Goal: Information Seeking & Learning: Learn about a topic

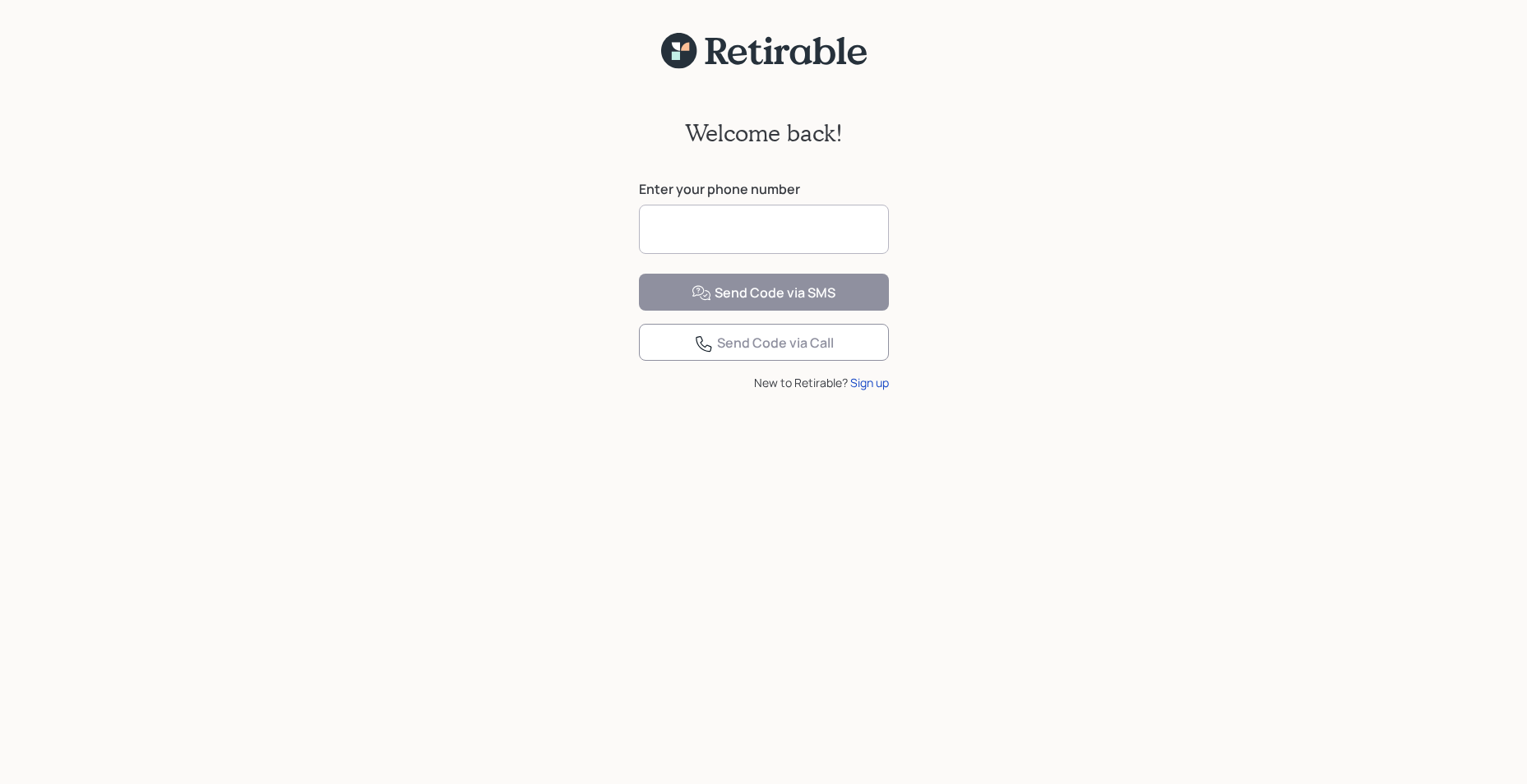
click at [688, 241] on input at bounding box center [764, 229] width 250 height 49
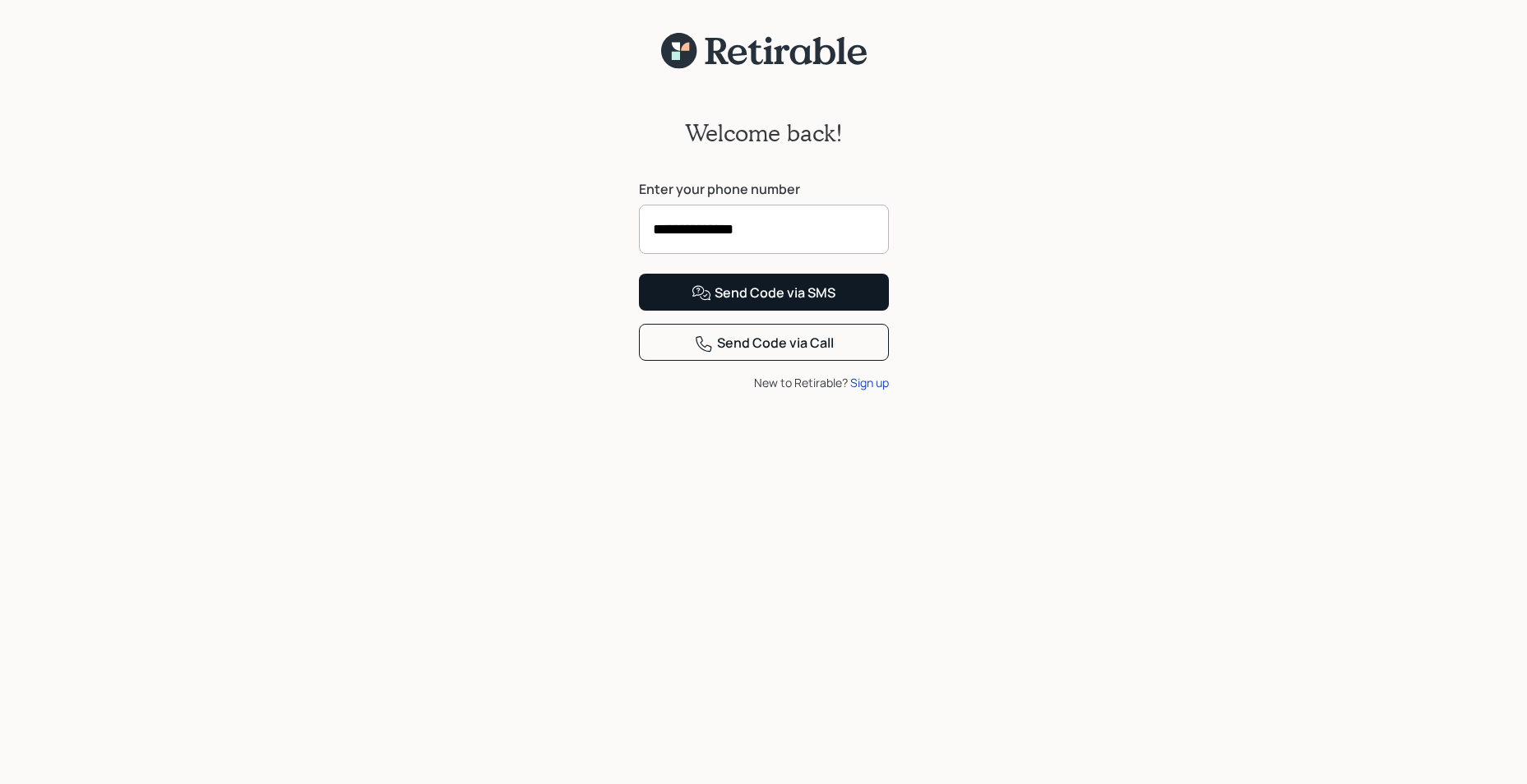
type input "**********"
click at [733, 303] on div "Send Code via SMS" at bounding box center [763, 293] width 144 height 20
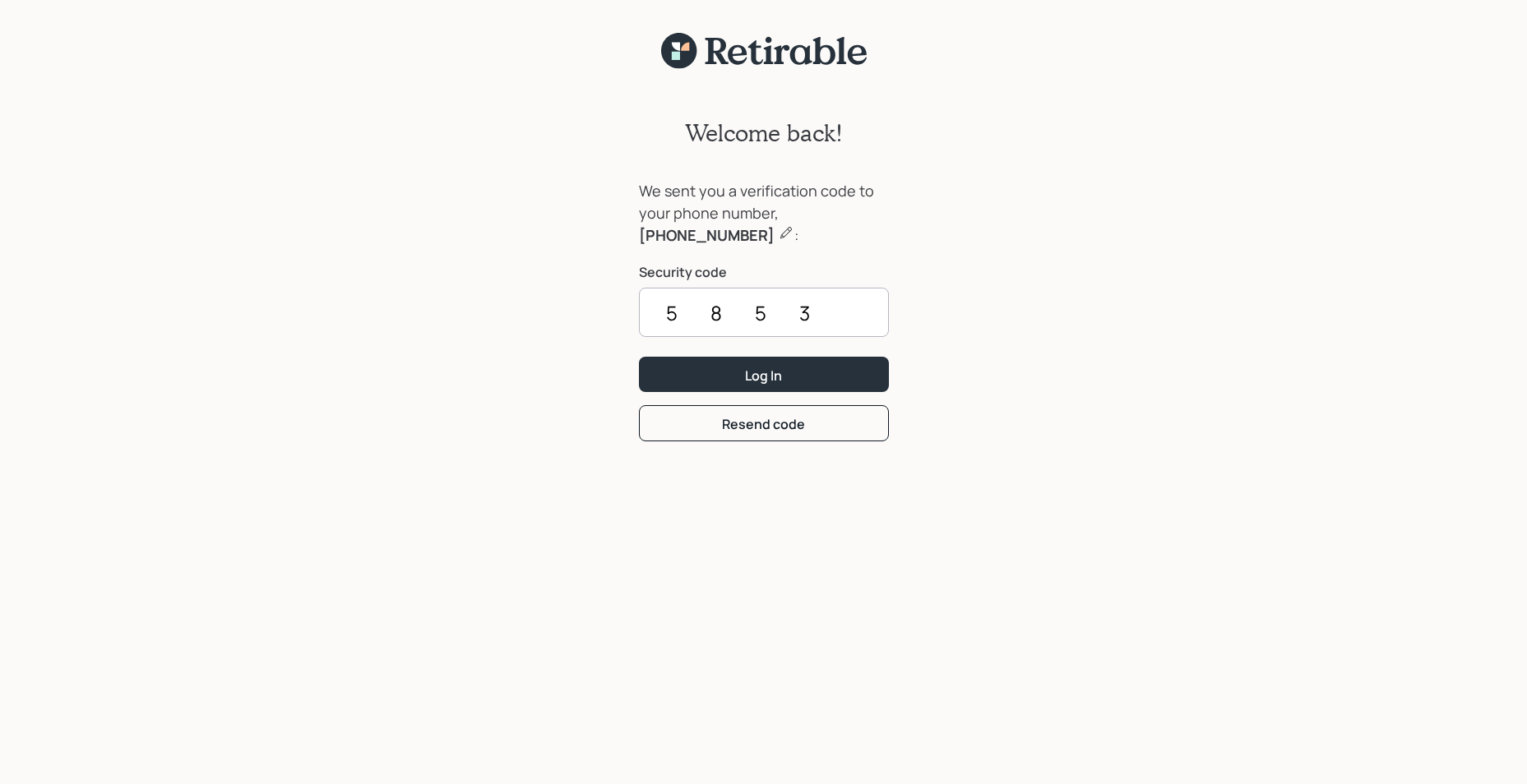
type input "5853"
click at [639, 357] on button "Log In" at bounding box center [764, 375] width 250 height 36
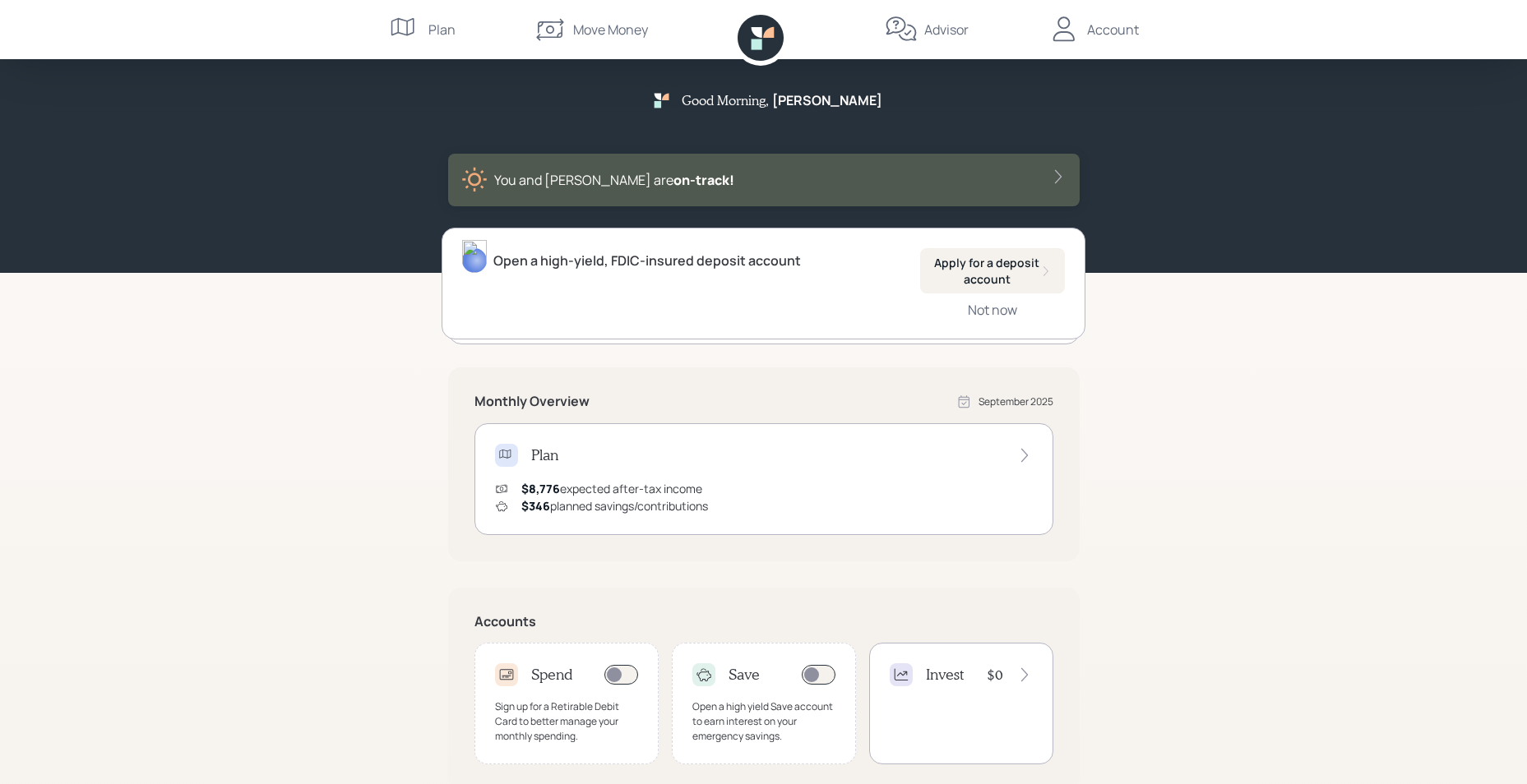
click at [652, 266] on div "Open a high-yield, FDIC-insured deposit account" at bounding box center [648, 260] width 308 height 20
click at [998, 456] on div "Plan" at bounding box center [763, 454] width 538 height 23
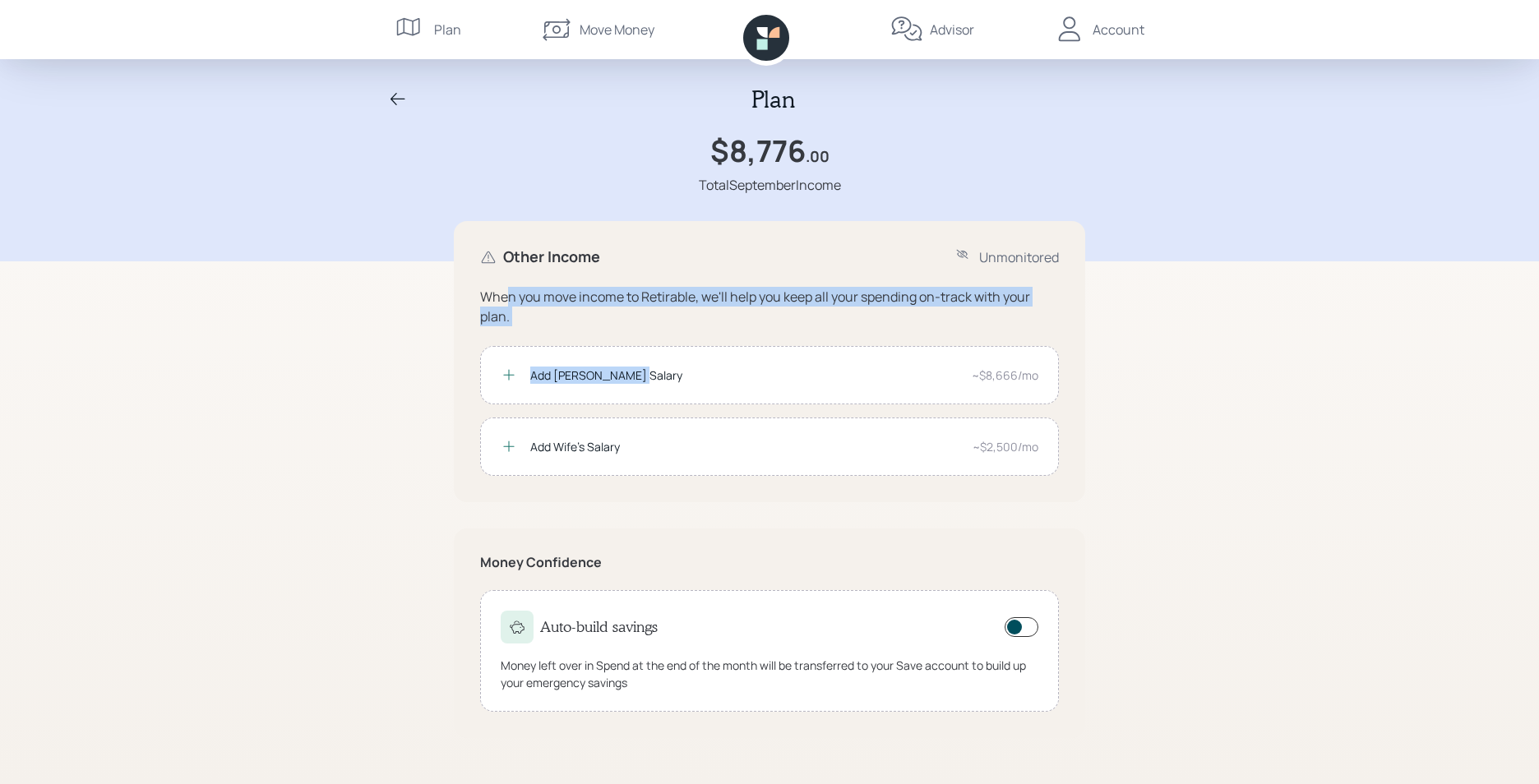
drag, startPoint x: 505, startPoint y: 299, endPoint x: 630, endPoint y: 336, distance: 130.4
click at [630, 336] on div "When you move income to Retirable, we'll help you keep all your spending on-tra…" at bounding box center [769, 381] width 579 height 189
click at [508, 375] on icon at bounding box center [508, 375] width 16 height 16
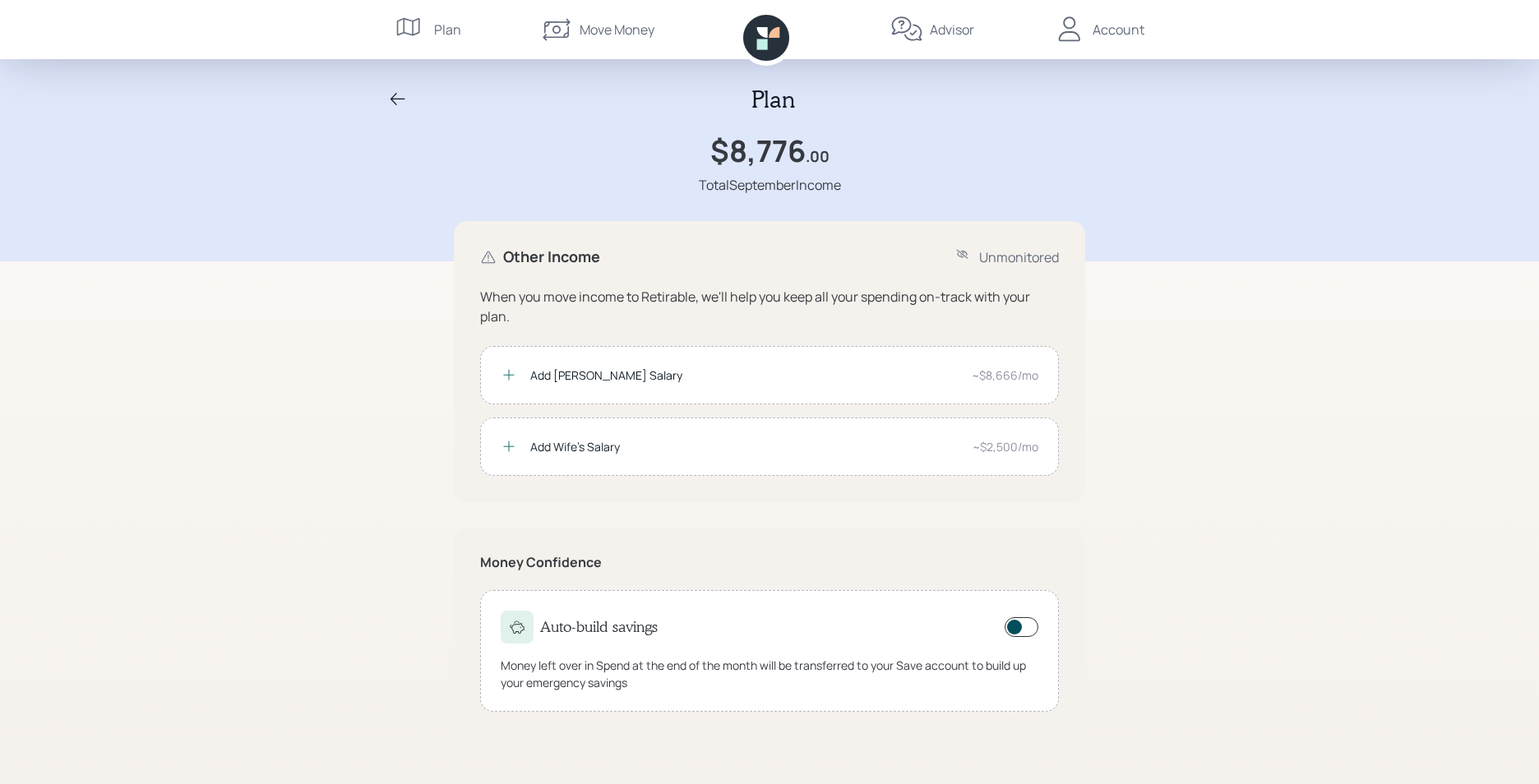
click at [508, 379] on icon at bounding box center [508, 375] width 16 height 16
click at [399, 98] on icon at bounding box center [398, 99] width 20 height 20
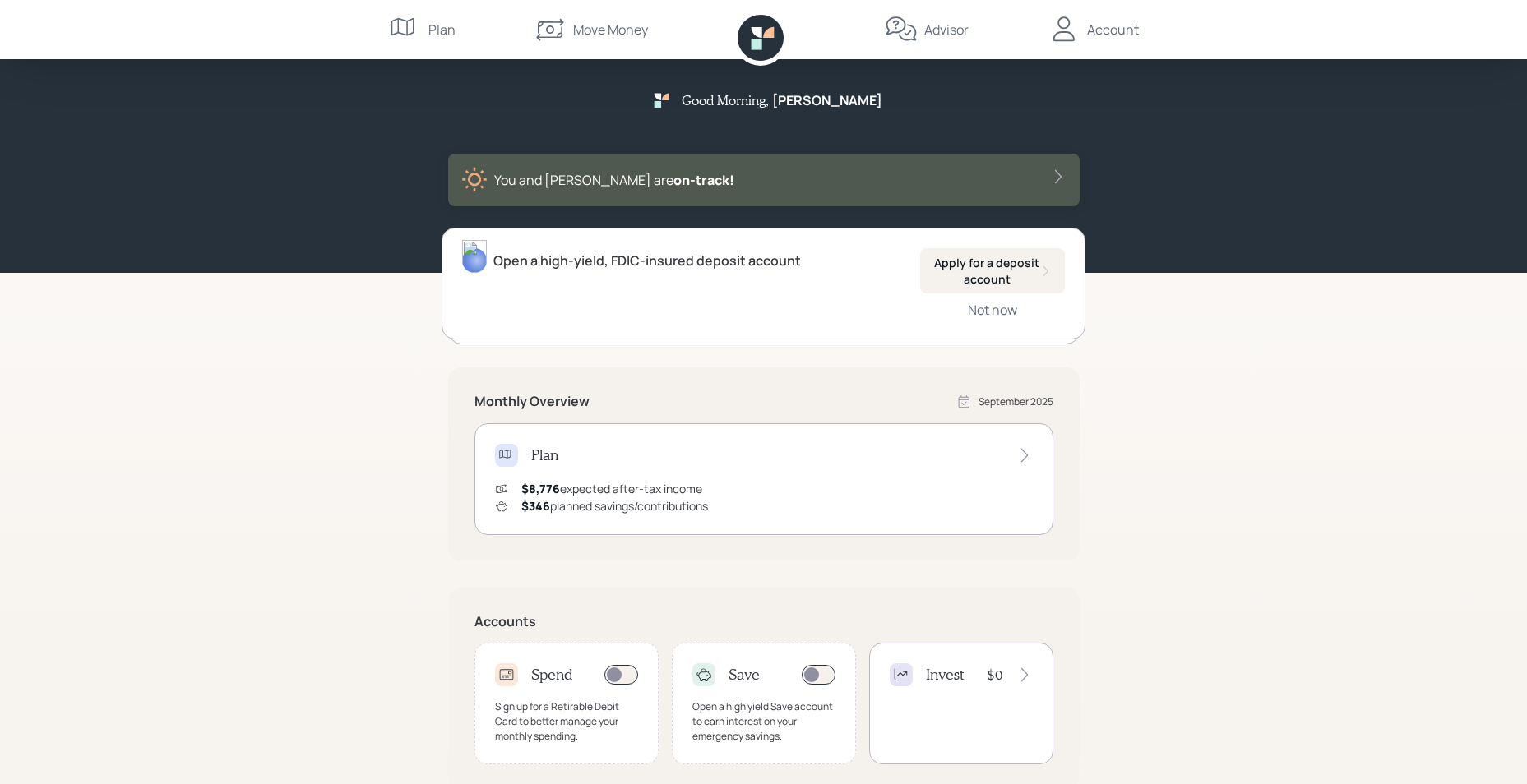
click at [1023, 458] on icon at bounding box center [1024, 454] width 16 height 16
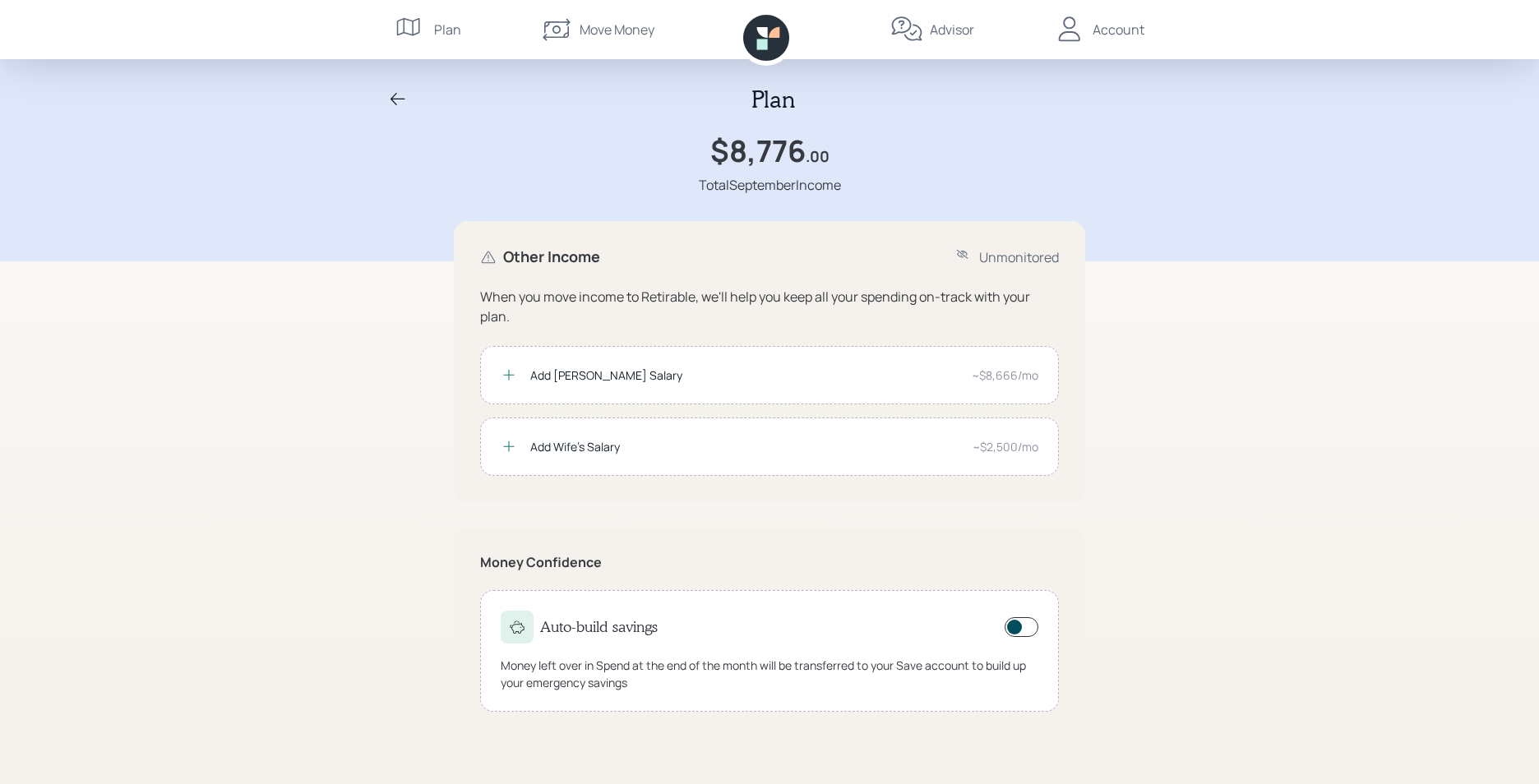
click at [1153, 617] on div "Plan $8,776 .00 Total September Income Other Income Unmonitored When you move i…" at bounding box center [769, 392] width 1539 height 784
click at [389, 96] on icon at bounding box center [398, 99] width 20 height 20
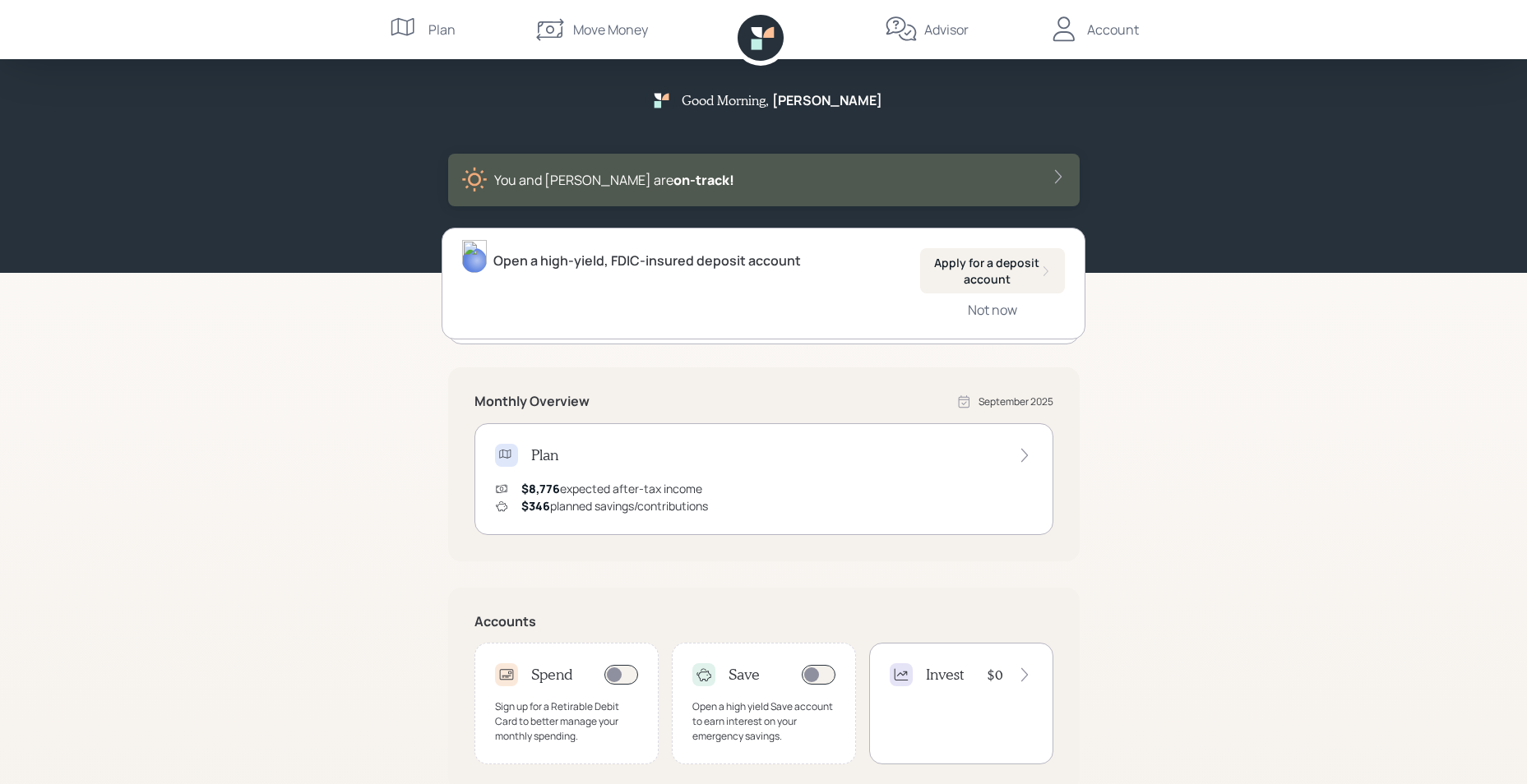
click at [1124, 548] on div "Good Morning , Morledge You and Nicole are on‑track! Open a high-yield, FDIC-in…" at bounding box center [763, 510] width 1527 height 1019
click at [1032, 453] on div "Plan $8,776 expected after-tax income $346 planned savings/contributions" at bounding box center [763, 479] width 579 height 112
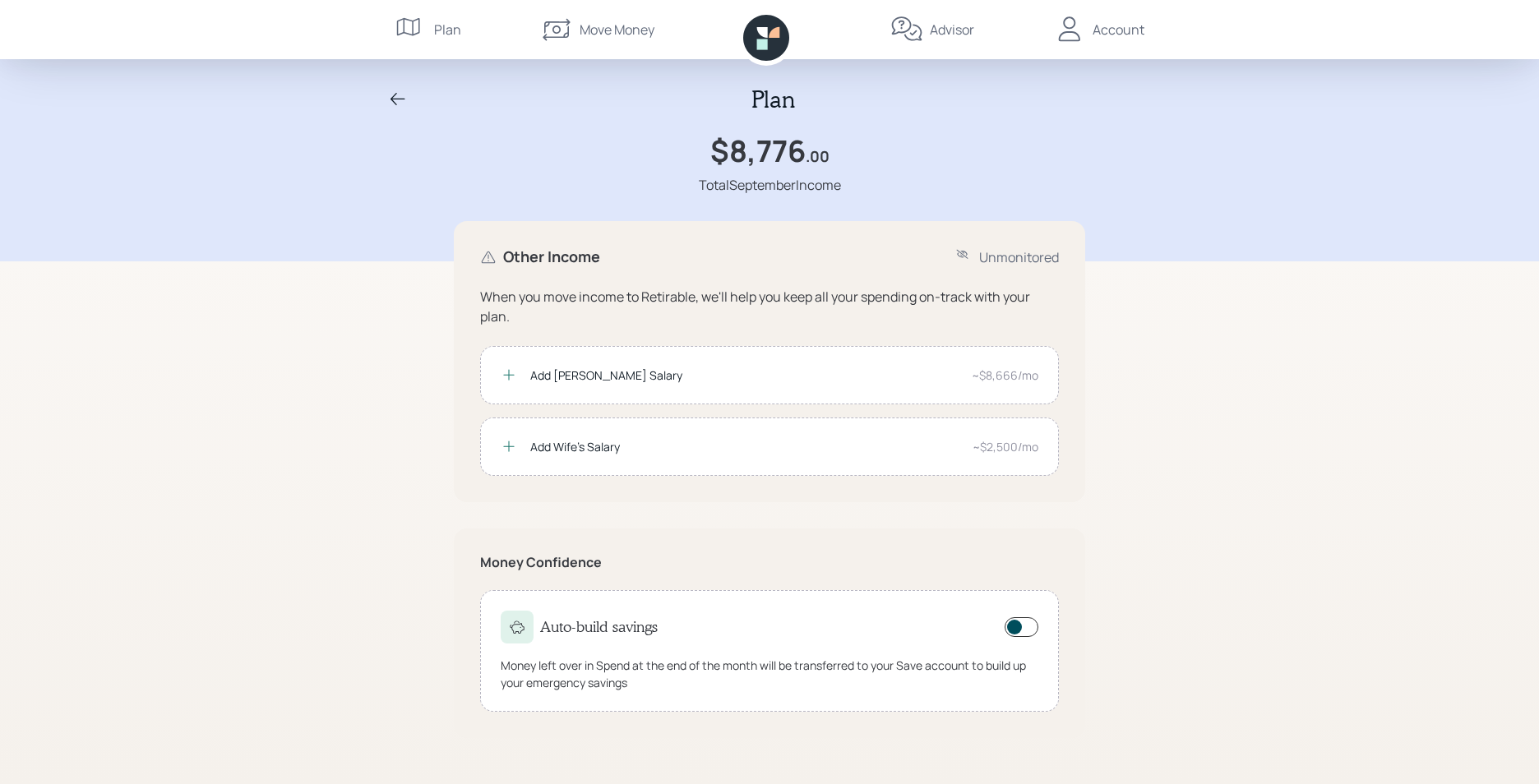
click at [999, 257] on div "Unmonitored" at bounding box center [1019, 257] width 80 height 20
click at [963, 263] on icon at bounding box center [964, 257] width 16 height 16
drag, startPoint x: 411, startPoint y: 353, endPoint x: 401, endPoint y: 372, distance: 21.5
click at [401, 372] on div "Plan $8,776 .00 Total September Income Other Income Unmonitored When you move i…" at bounding box center [769, 392] width 1539 height 784
click at [954, 16] on div "Advisor" at bounding box center [932, 30] width 84 height 59
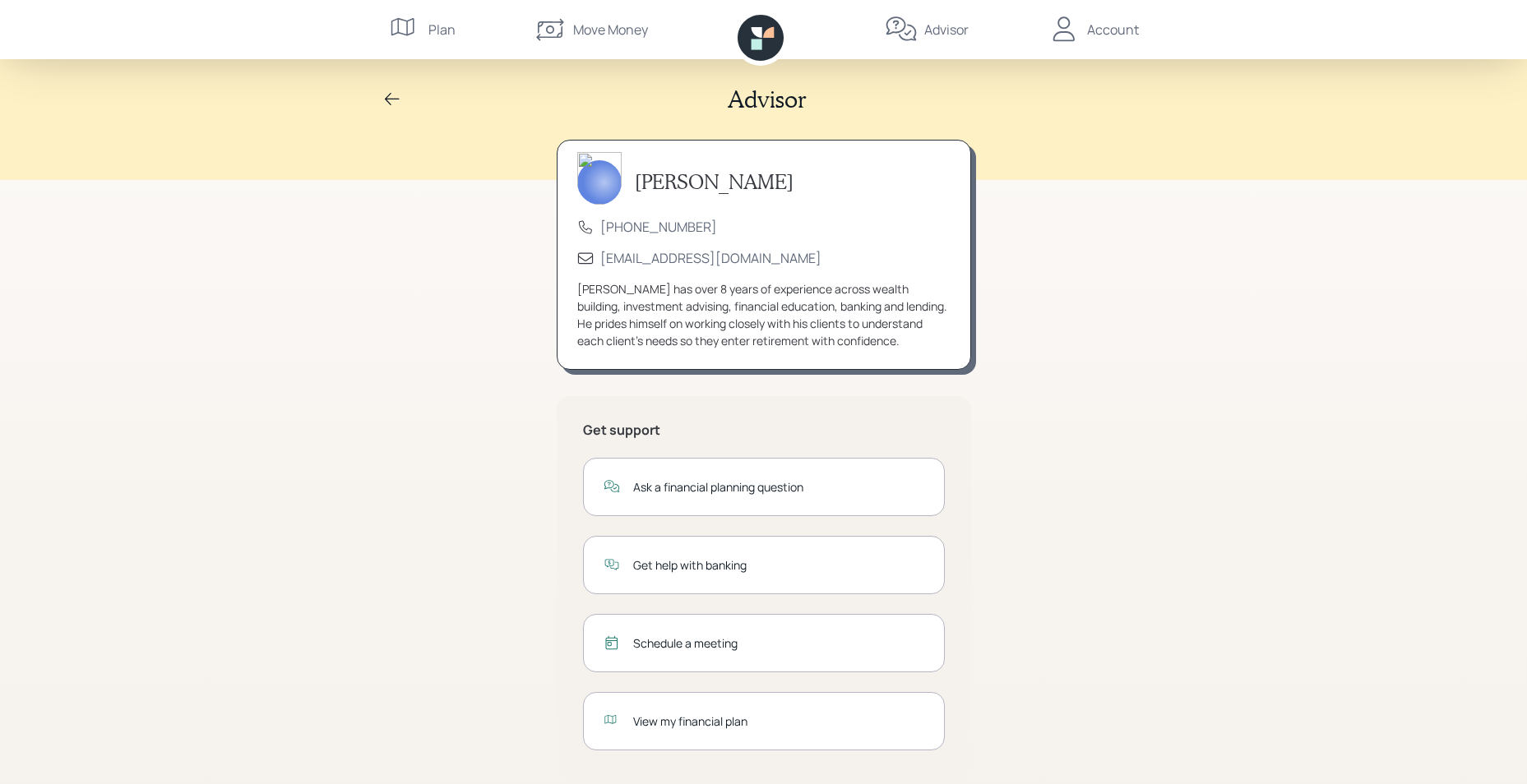
click at [673, 721] on div "View my financial plan" at bounding box center [778, 721] width 291 height 17
click at [421, 37] on div "Plan" at bounding box center [422, 30] width 66 height 59
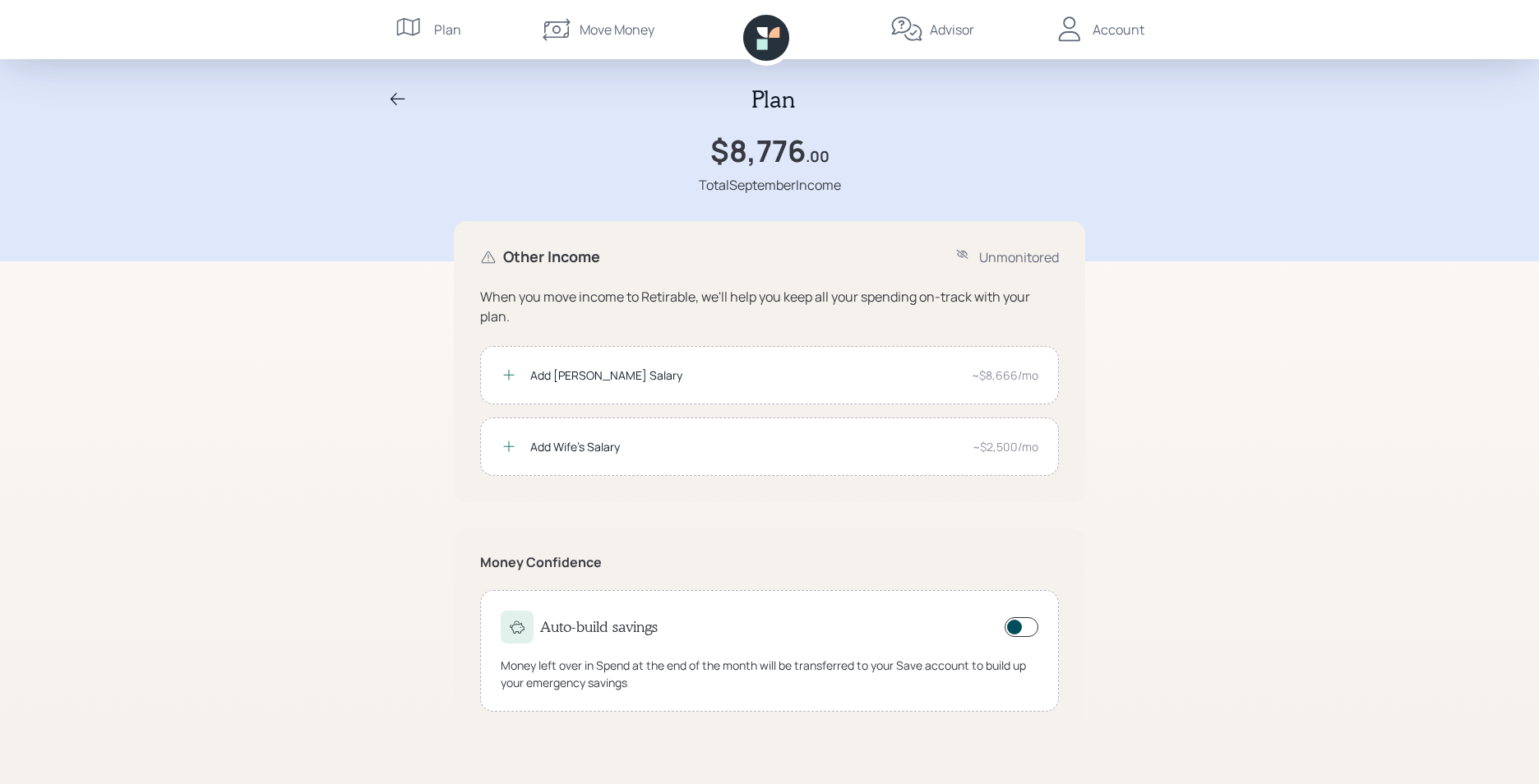
click at [1308, 499] on div "Plan $8,776 .00 Total September Income Other Income Unmonitored When you move i…" at bounding box center [769, 392] width 1539 height 784
click at [991, 512] on div "Other Income Unmonitored When you move income to Retirable, we'll help you keep…" at bounding box center [769, 502] width 631 height 563
click at [926, 31] on div "Advisor" at bounding box center [932, 30] width 84 height 59
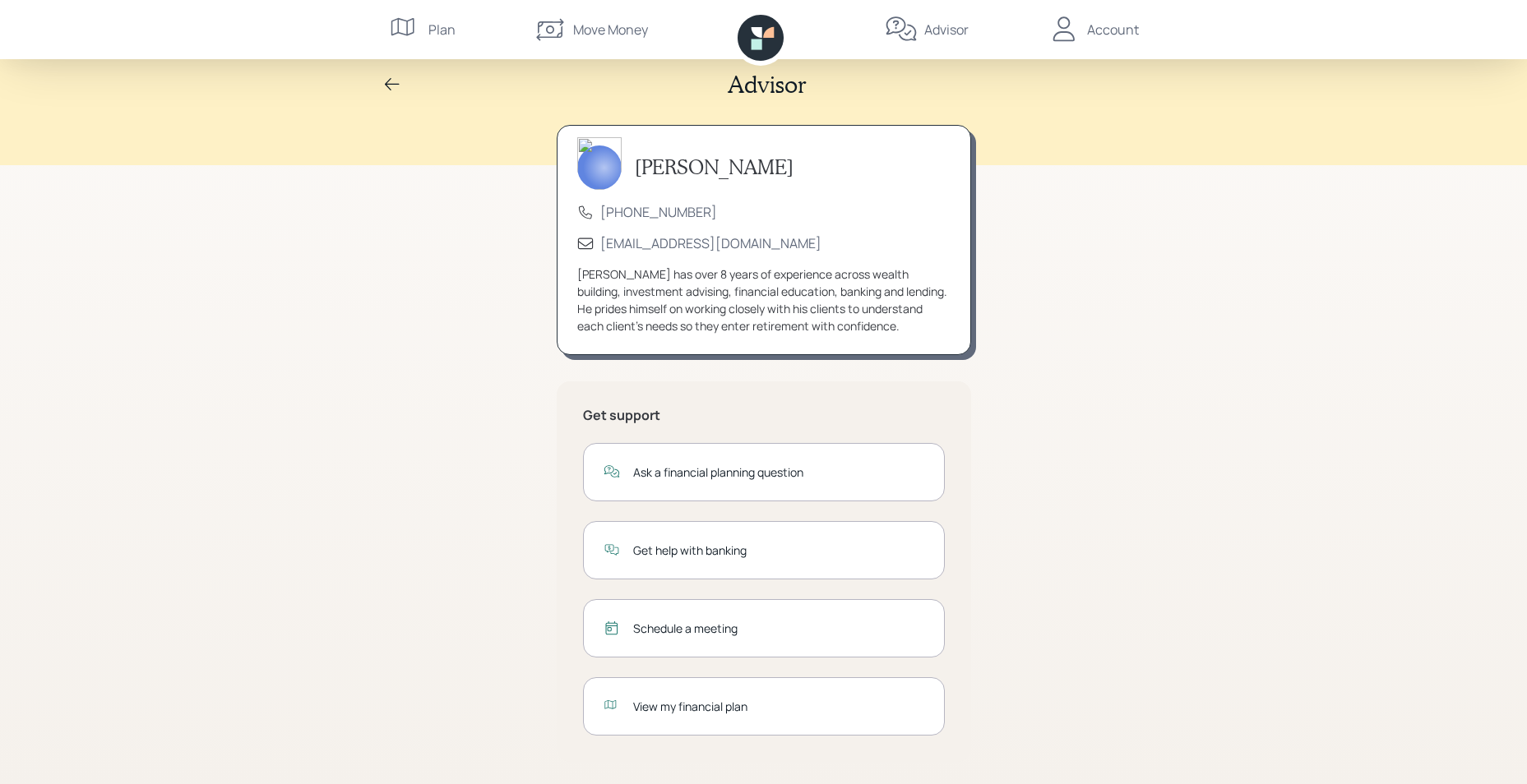
scroll to position [19, 0]
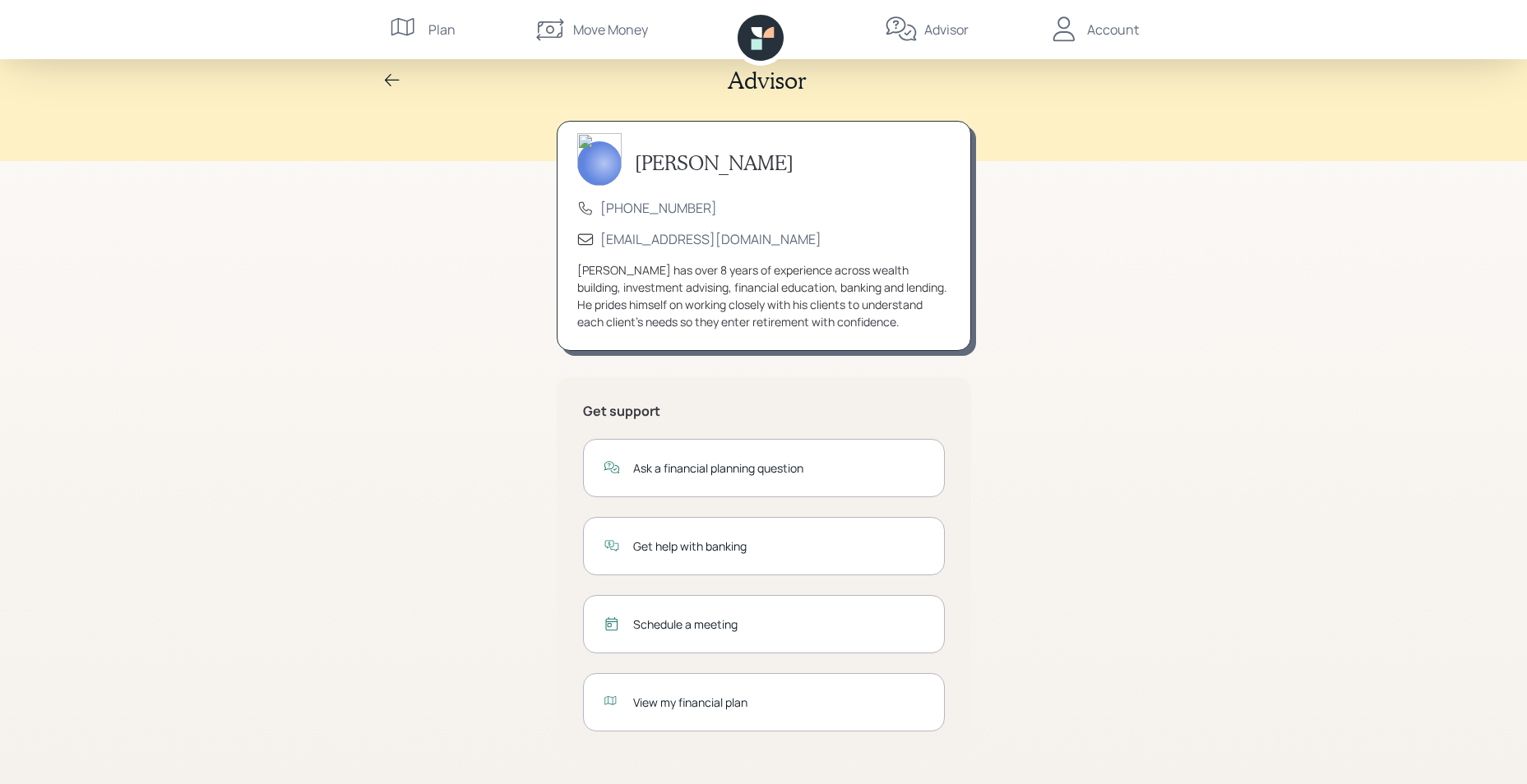
click at [1091, 4] on div "Account" at bounding box center [1093, 30] width 91 height 59
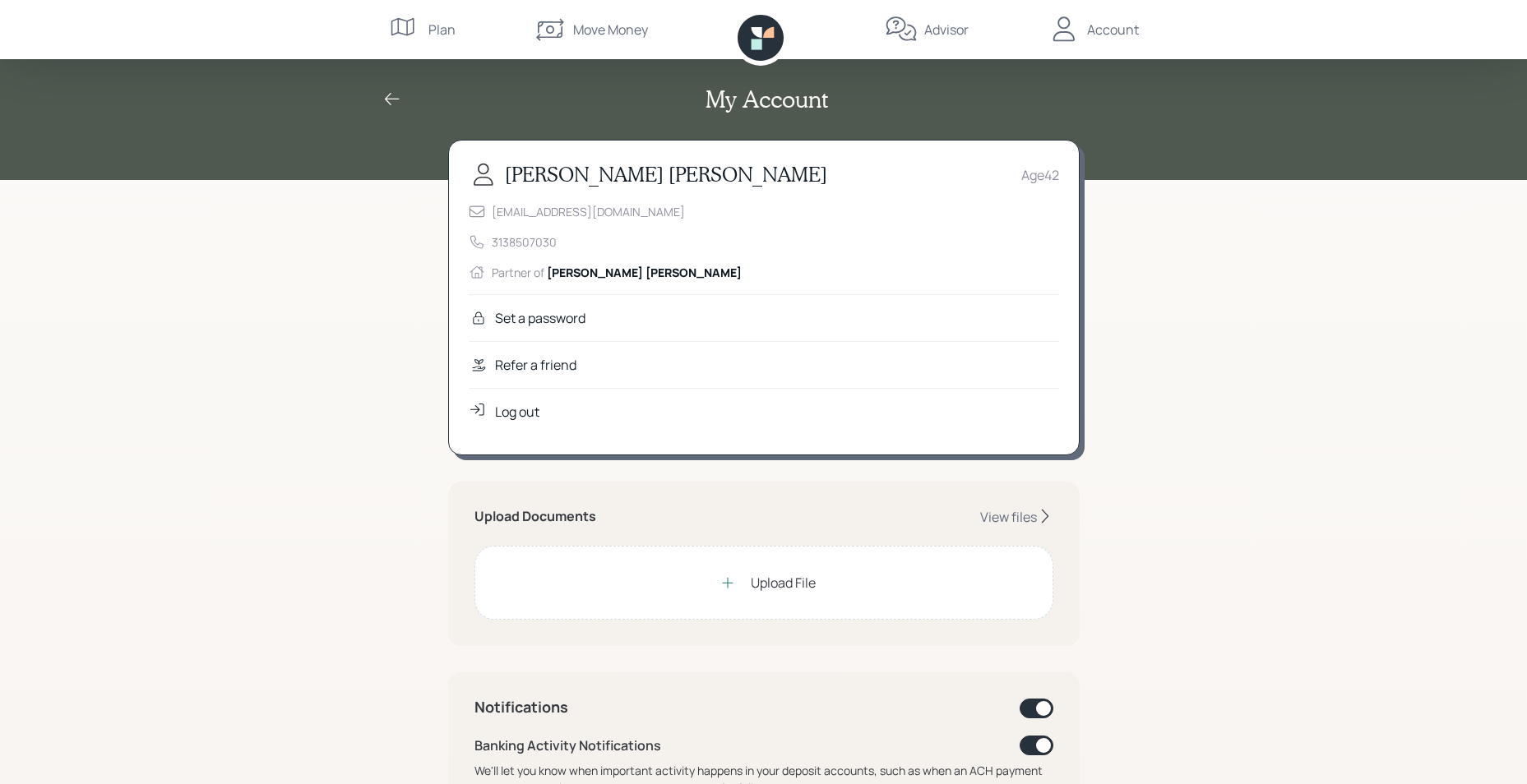
click at [742, 39] on icon at bounding box center [761, 37] width 46 height 46
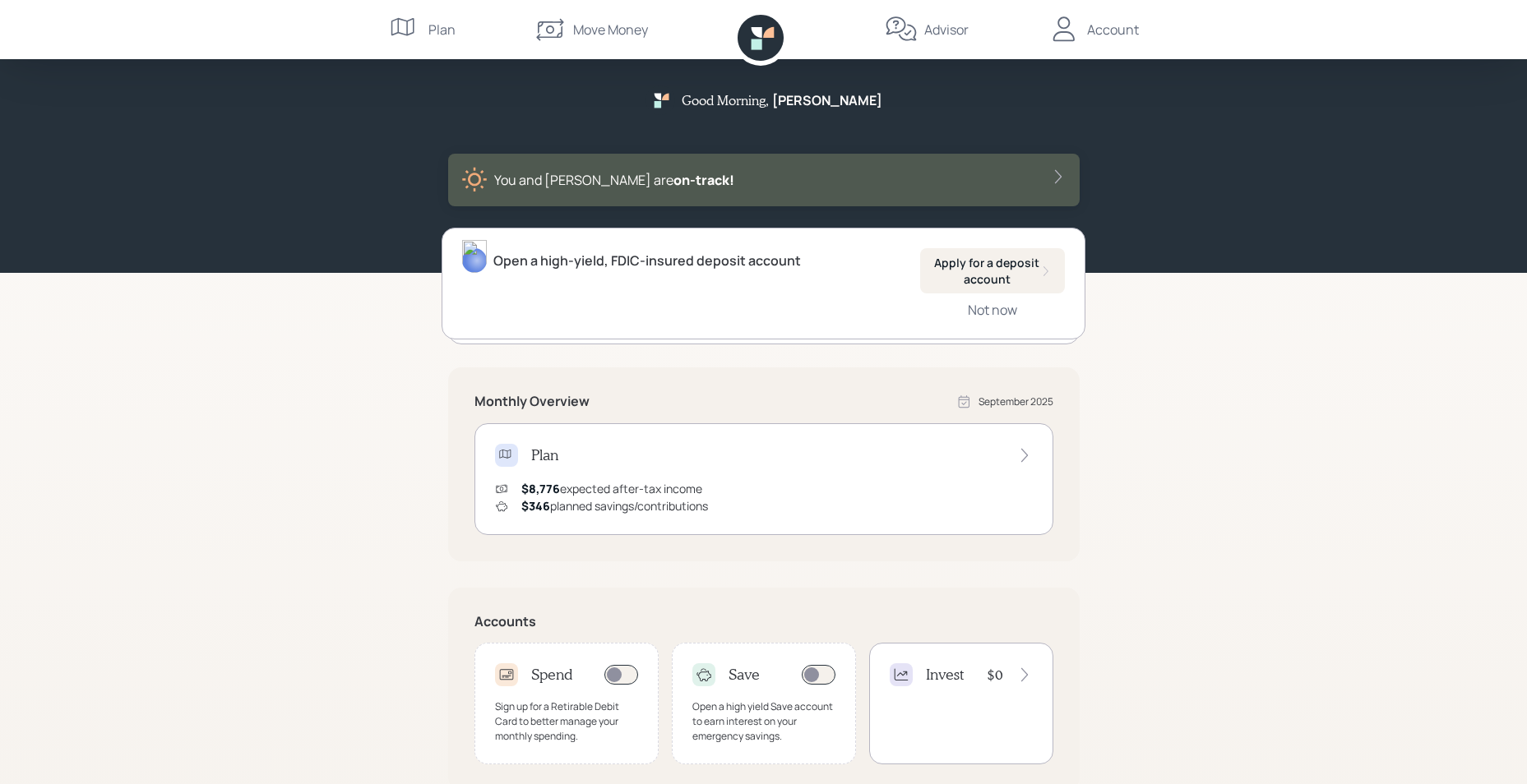
click at [1064, 178] on icon at bounding box center [1058, 176] width 16 height 16
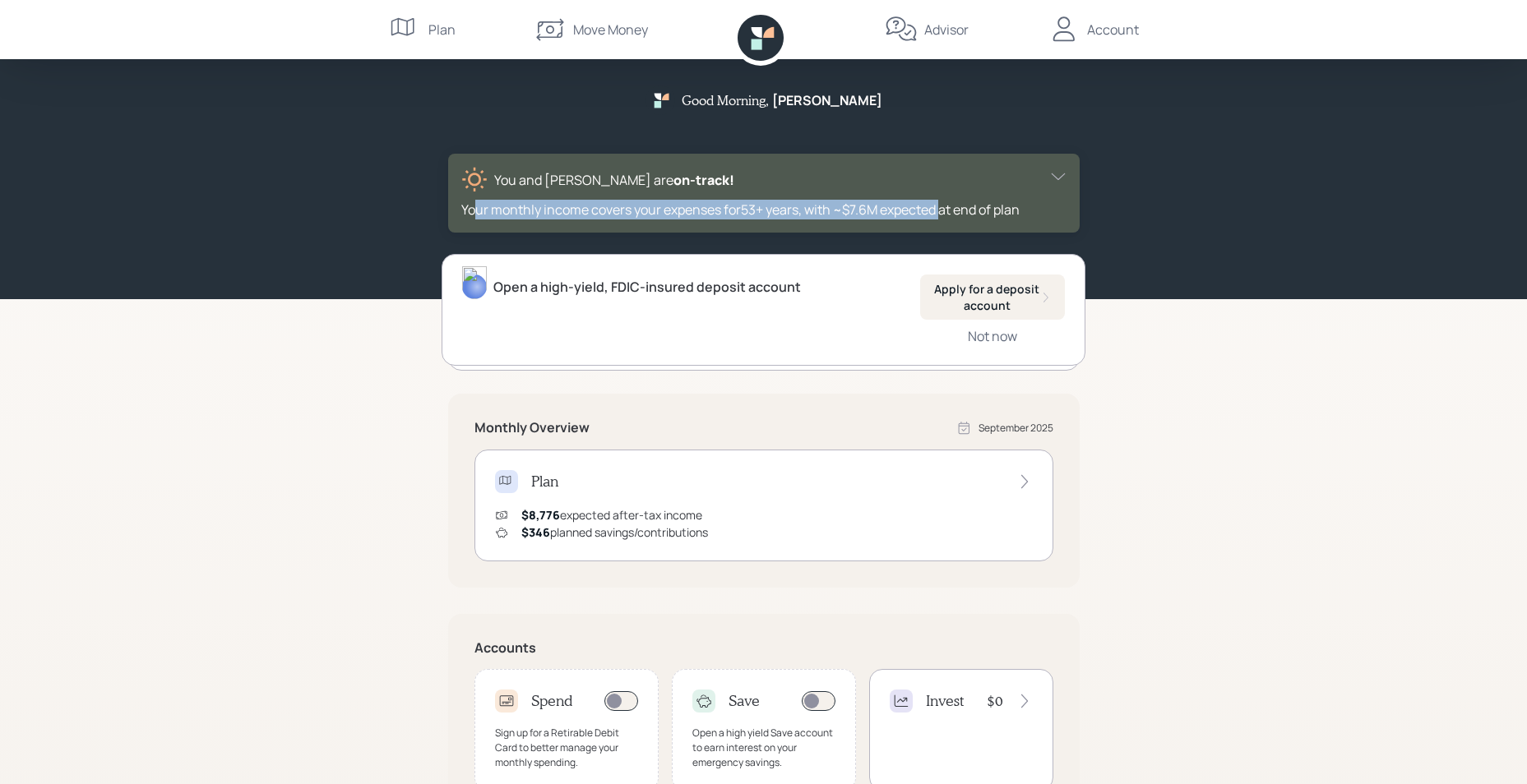
drag, startPoint x: 477, startPoint y: 211, endPoint x: 947, endPoint y: 220, distance: 470.1
click at [947, 220] on div "You and Nicole are on‑track! Your monthly income covers your expenses for 53 + …" at bounding box center [763, 193] width 631 height 79
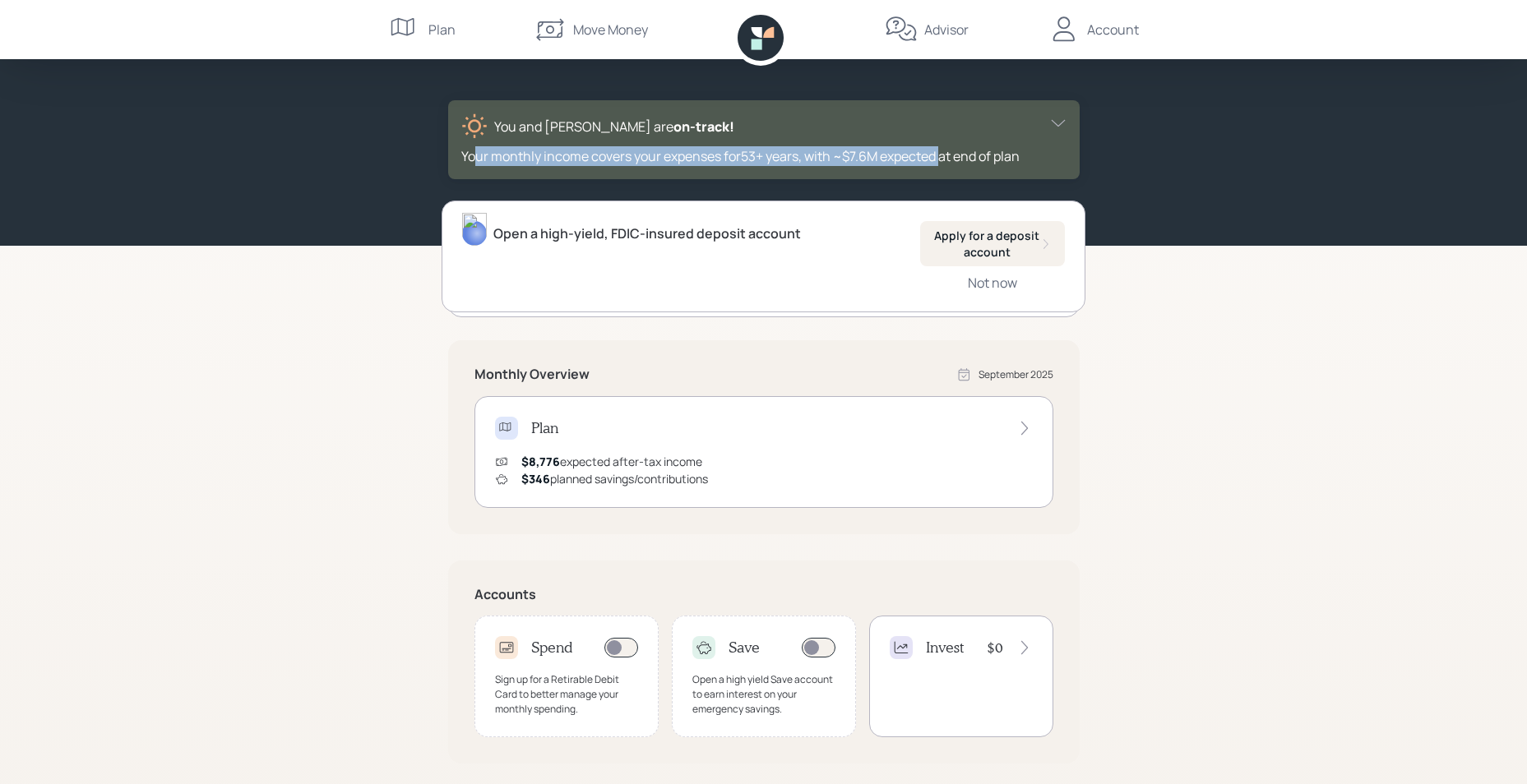
scroll to position [82, 0]
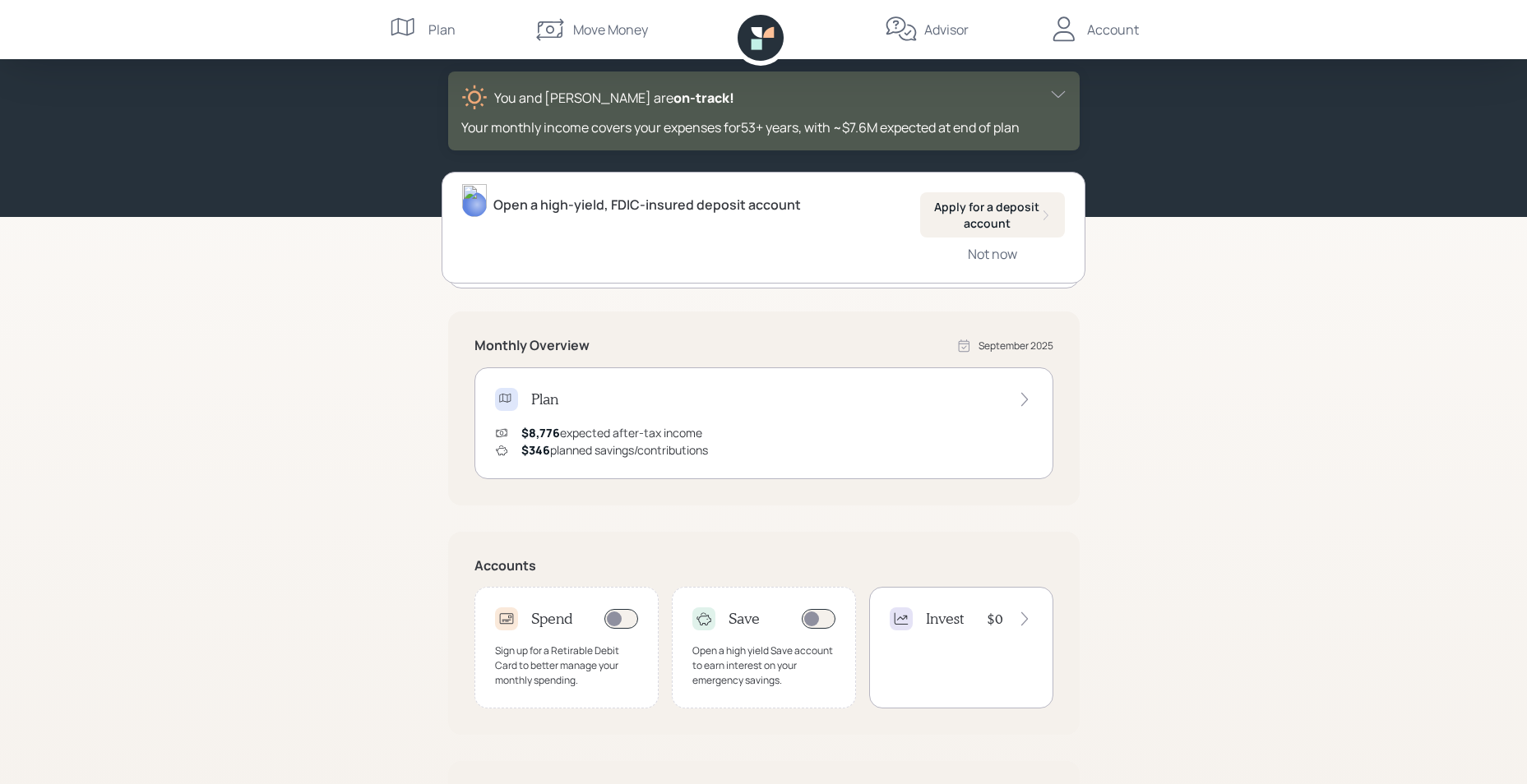
click at [165, 390] on div "Good Morning , Morledge You and Nicole are on‑track! Your monthly income covers…" at bounding box center [763, 440] width 1527 height 1046
click at [894, 216] on div "Open a high-yield, FDIC-insured deposit account Apply for a deposit account Not…" at bounding box center [764, 228] width 644 height 112
click at [1053, 218] on button "Apply for a deposit account" at bounding box center [993, 214] width 144 height 45
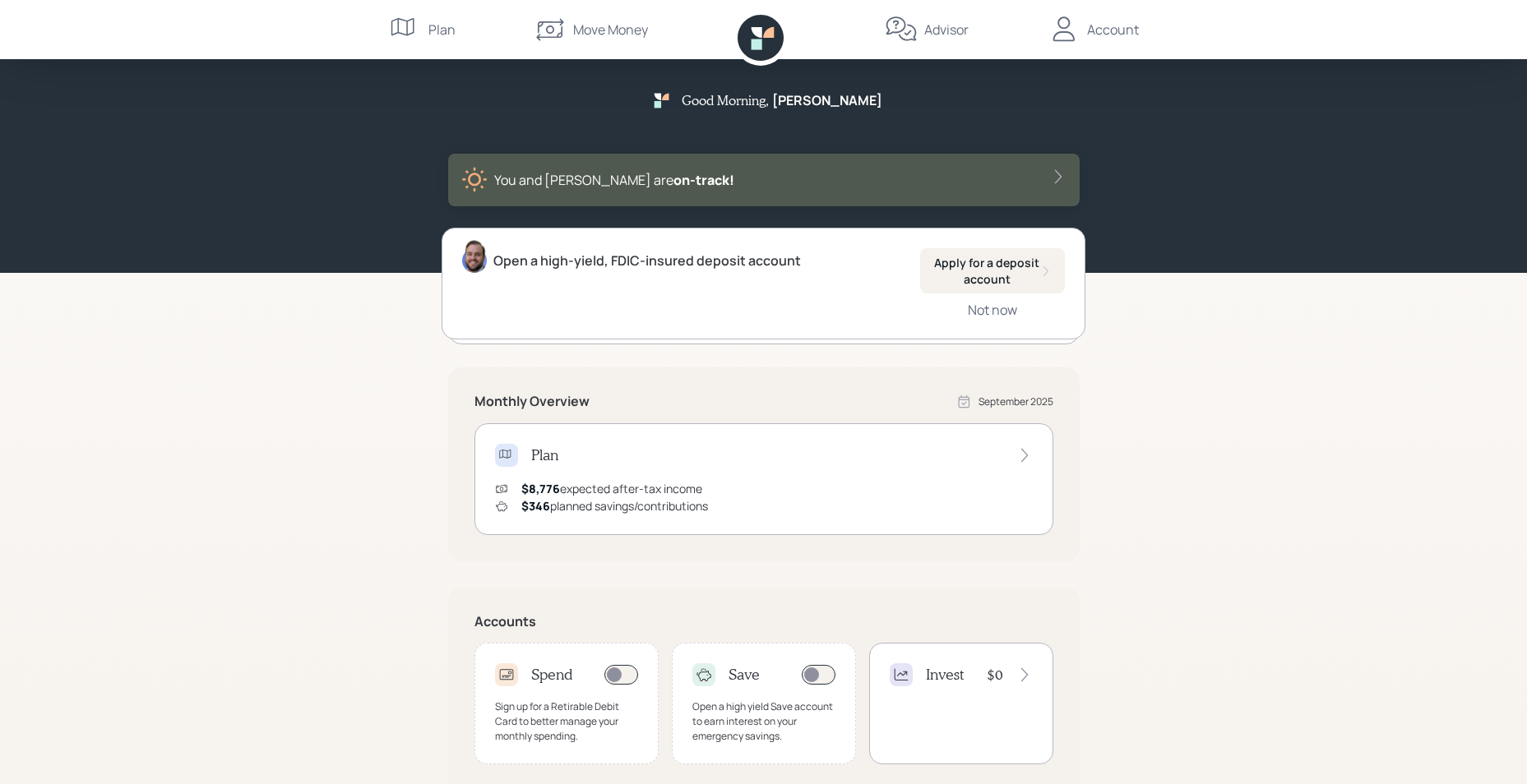
click at [627, 27] on div "Move Money" at bounding box center [610, 29] width 75 height 20
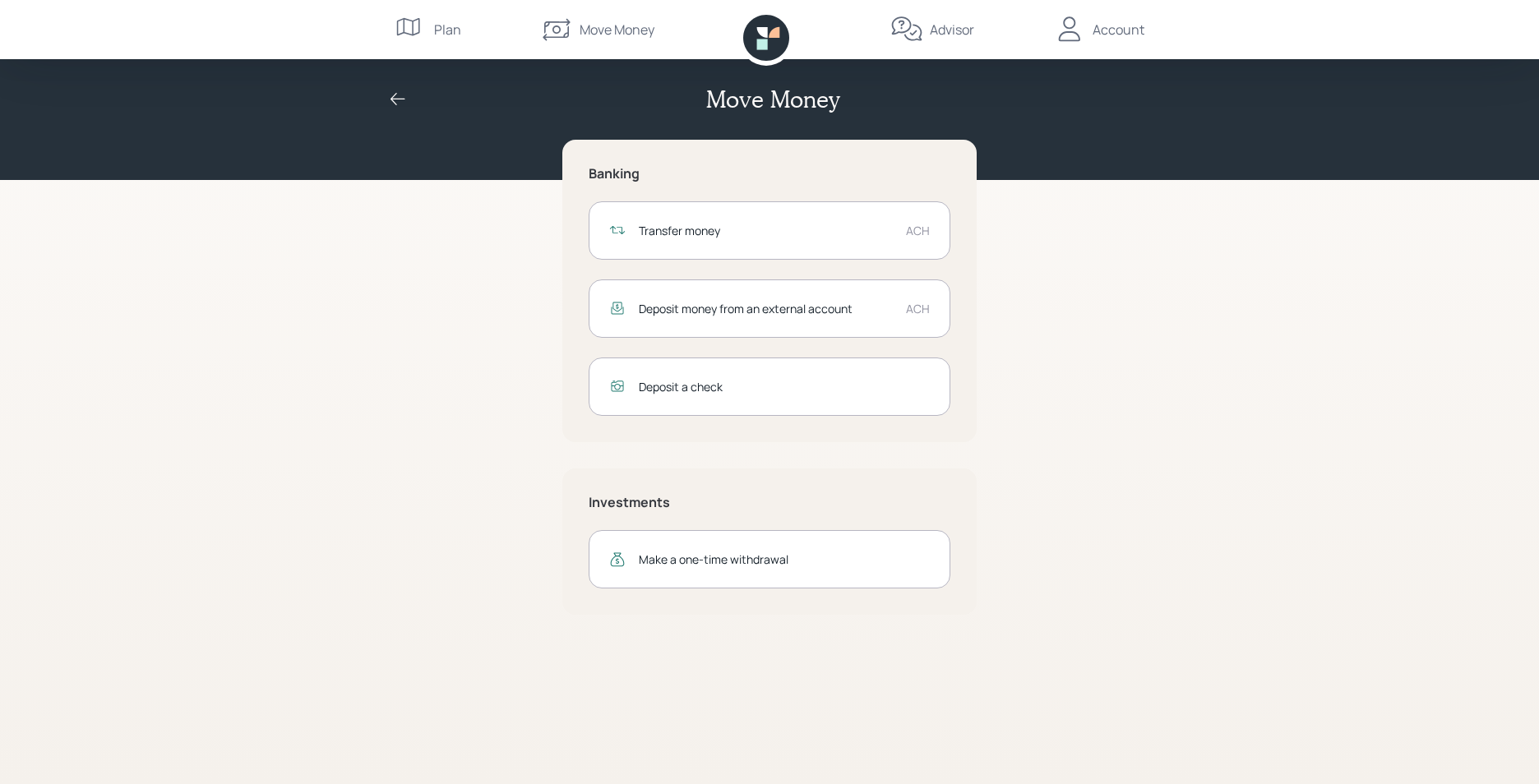
click at [418, 19] on icon at bounding box center [408, 26] width 23 height 18
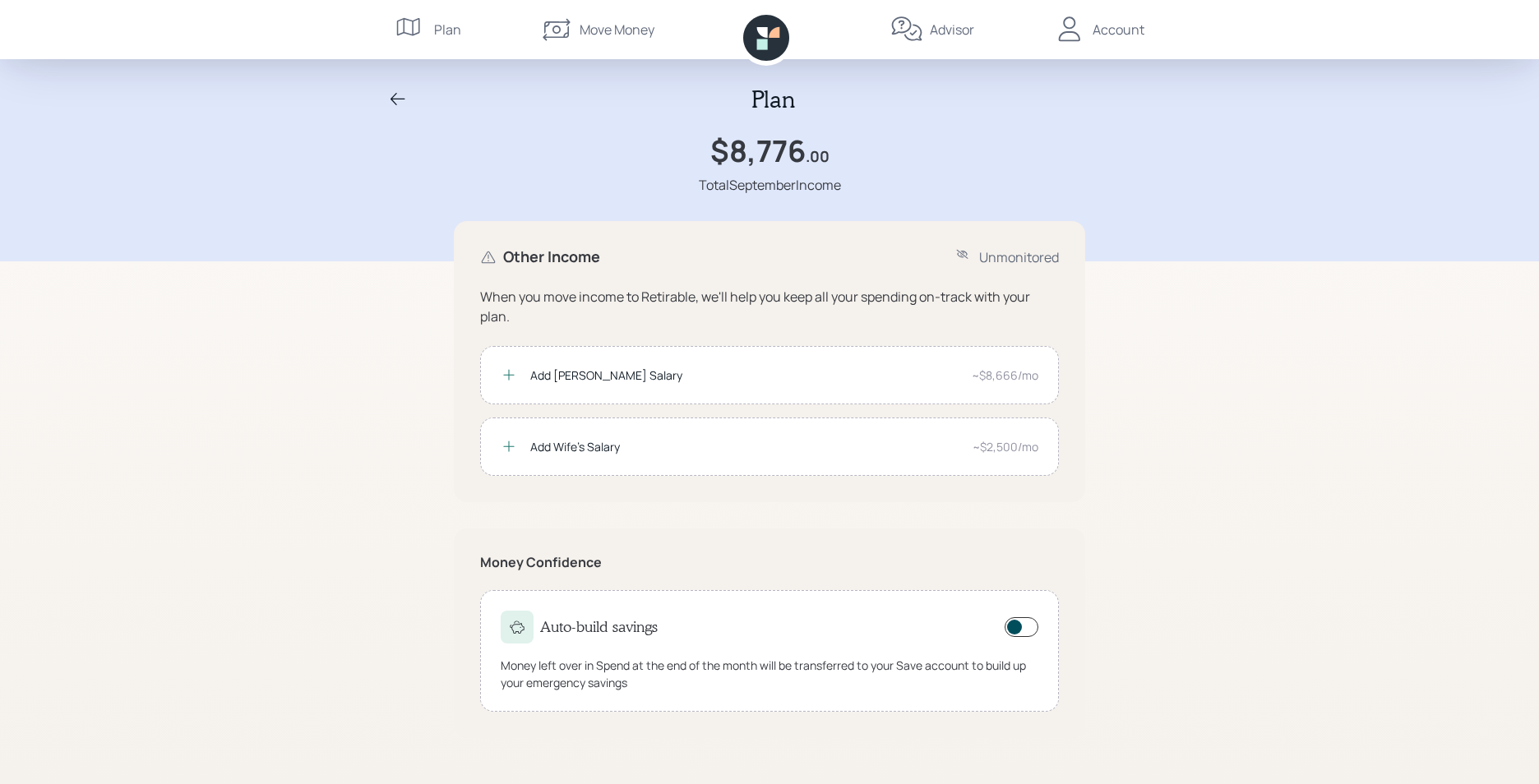
click at [1112, 14] on div "Account" at bounding box center [1098, 30] width 91 height 59
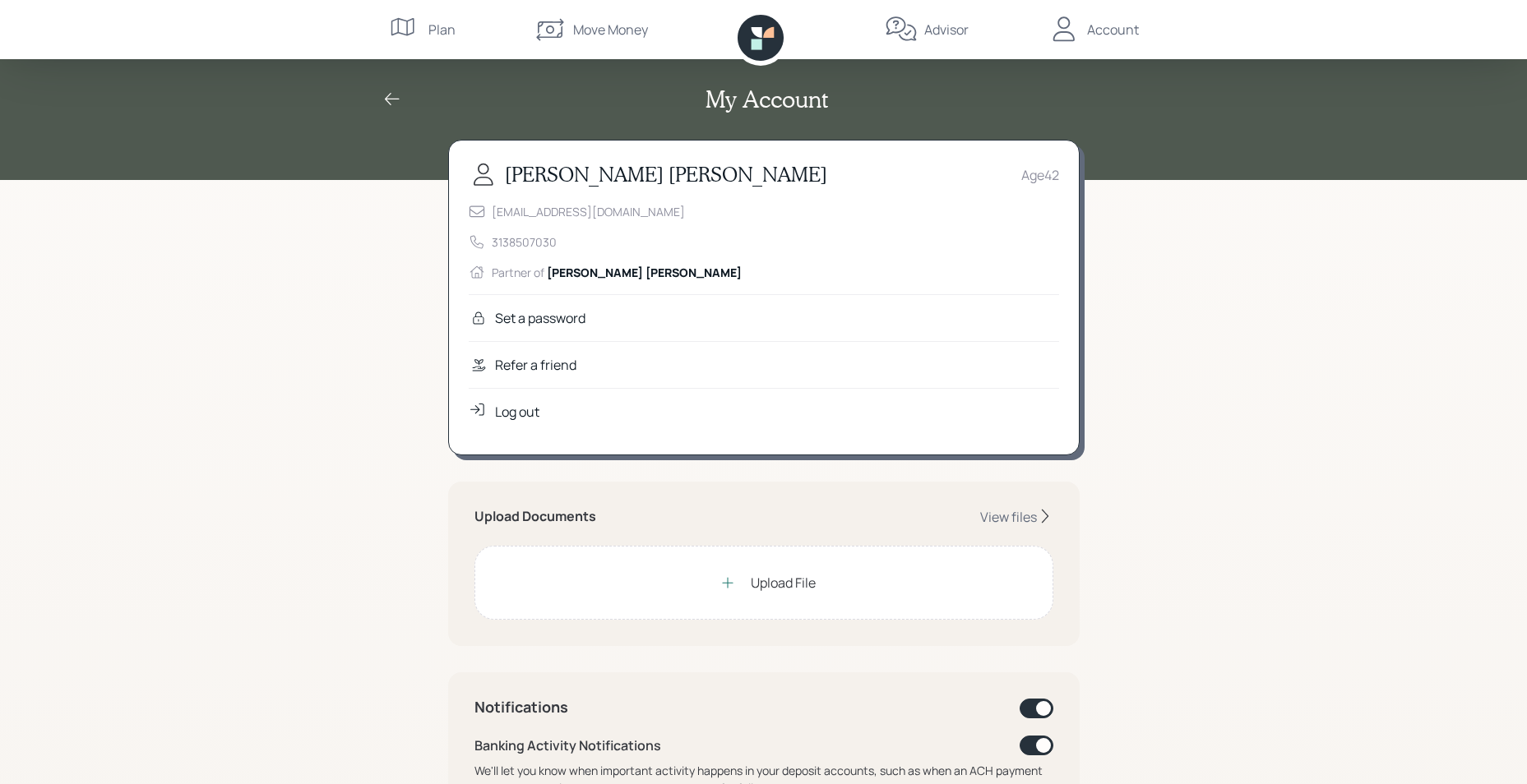
click at [914, 37] on icon at bounding box center [901, 28] width 31 height 24
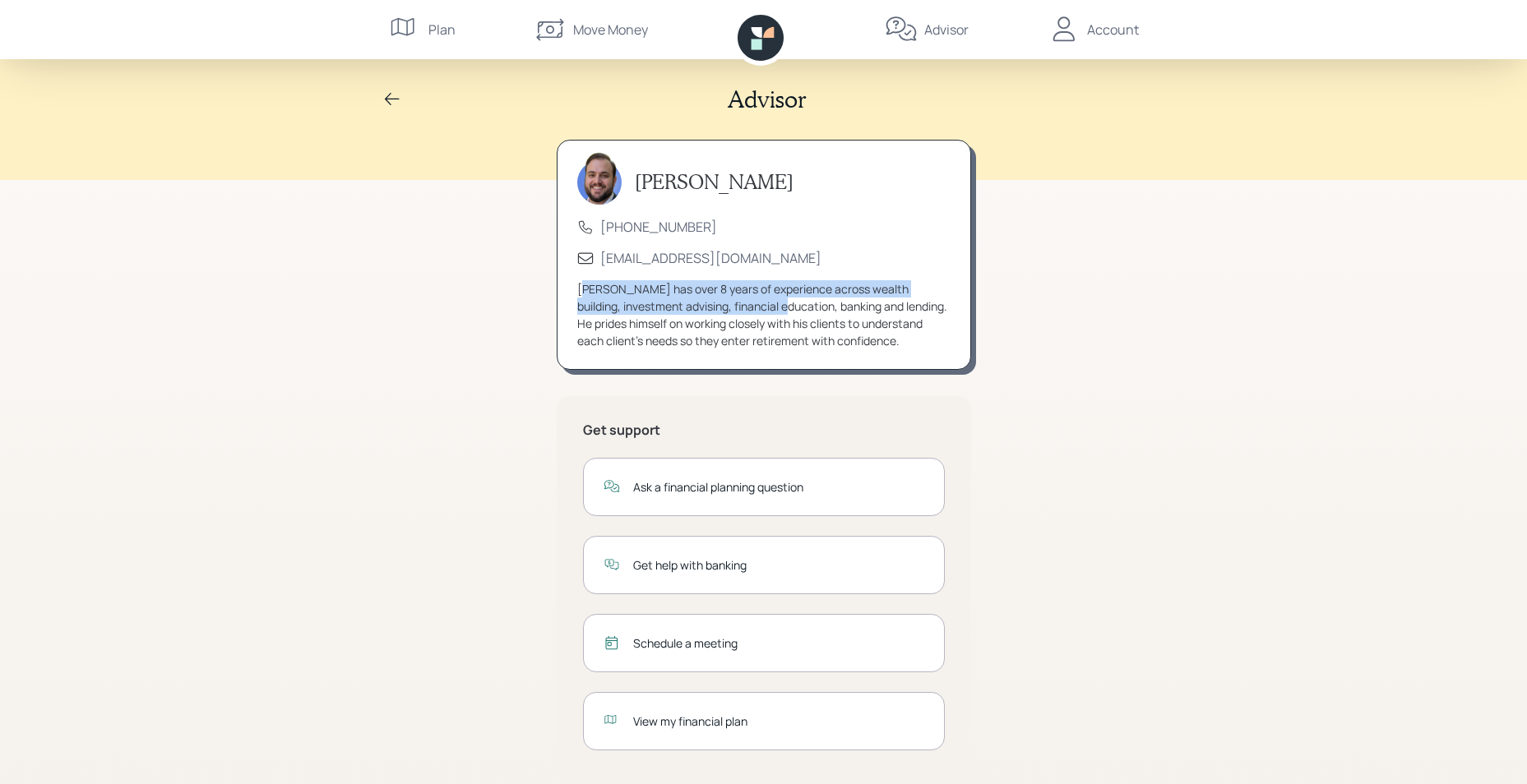
drag, startPoint x: 585, startPoint y: 293, endPoint x: 791, endPoint y: 299, distance: 206.1
click at [791, 299] on div "James has over 8 years of experience across wealth building, investment advisin…" at bounding box center [763, 314] width 373 height 69
click at [429, 35] on div "Plan" at bounding box center [442, 29] width 27 height 20
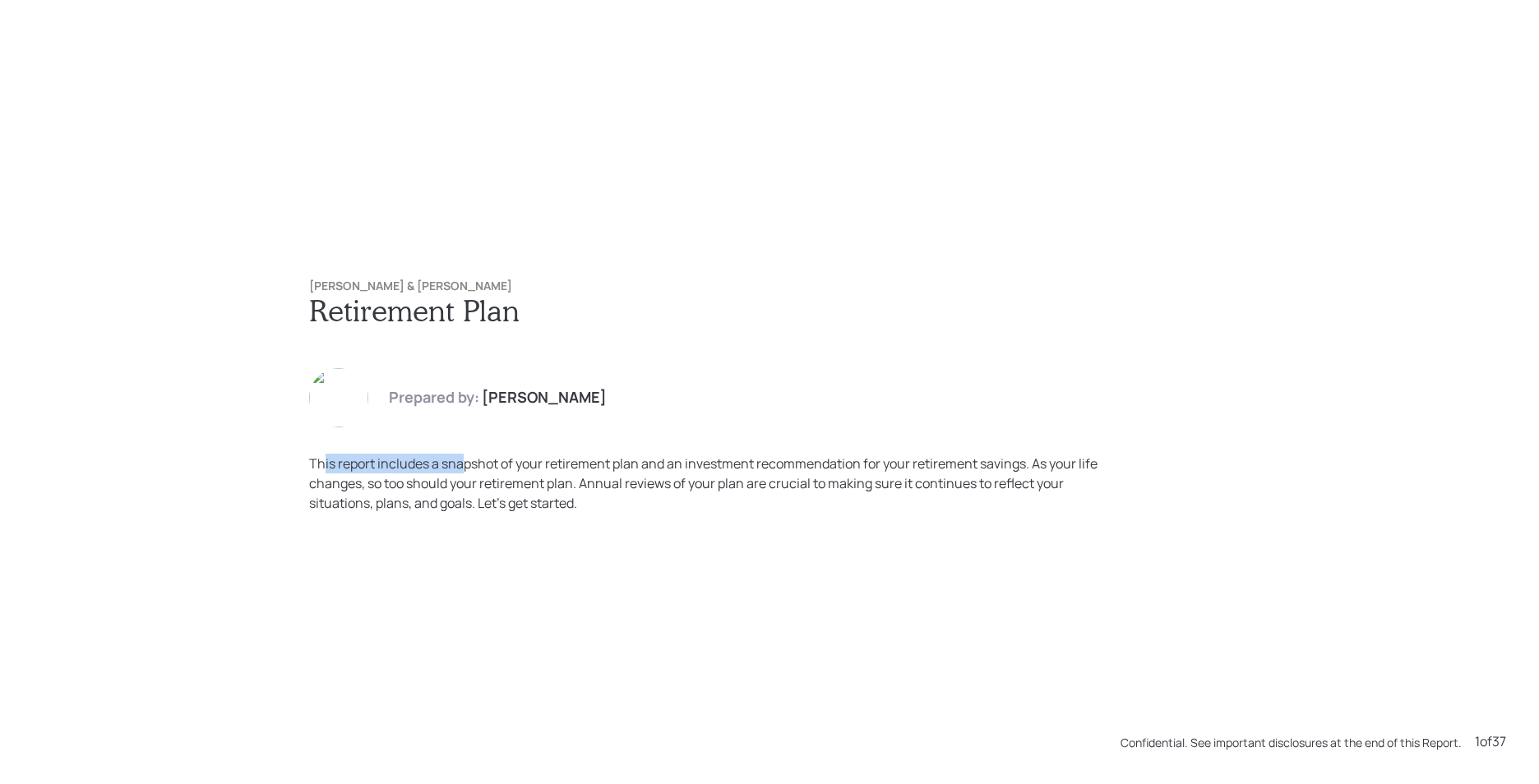
drag, startPoint x: 315, startPoint y: 460, endPoint x: 535, endPoint y: 446, distance: 220.4
click at [535, 446] on div "[PERSON_NAME] & [PERSON_NAME] Retirement Plan Prepared by: [PERSON_NAME] This r…" at bounding box center [769, 396] width 987 height 299
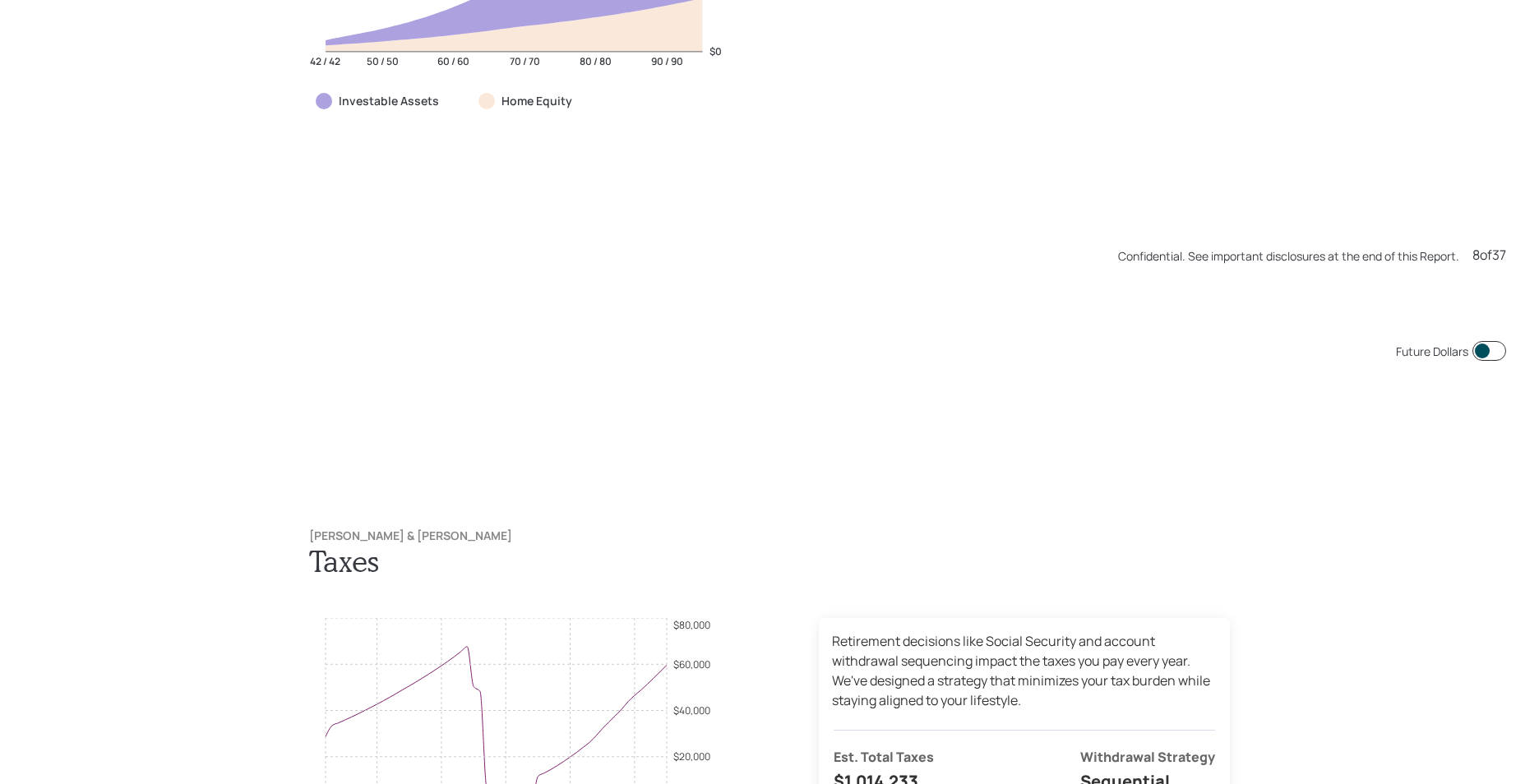
scroll to position [6273, 0]
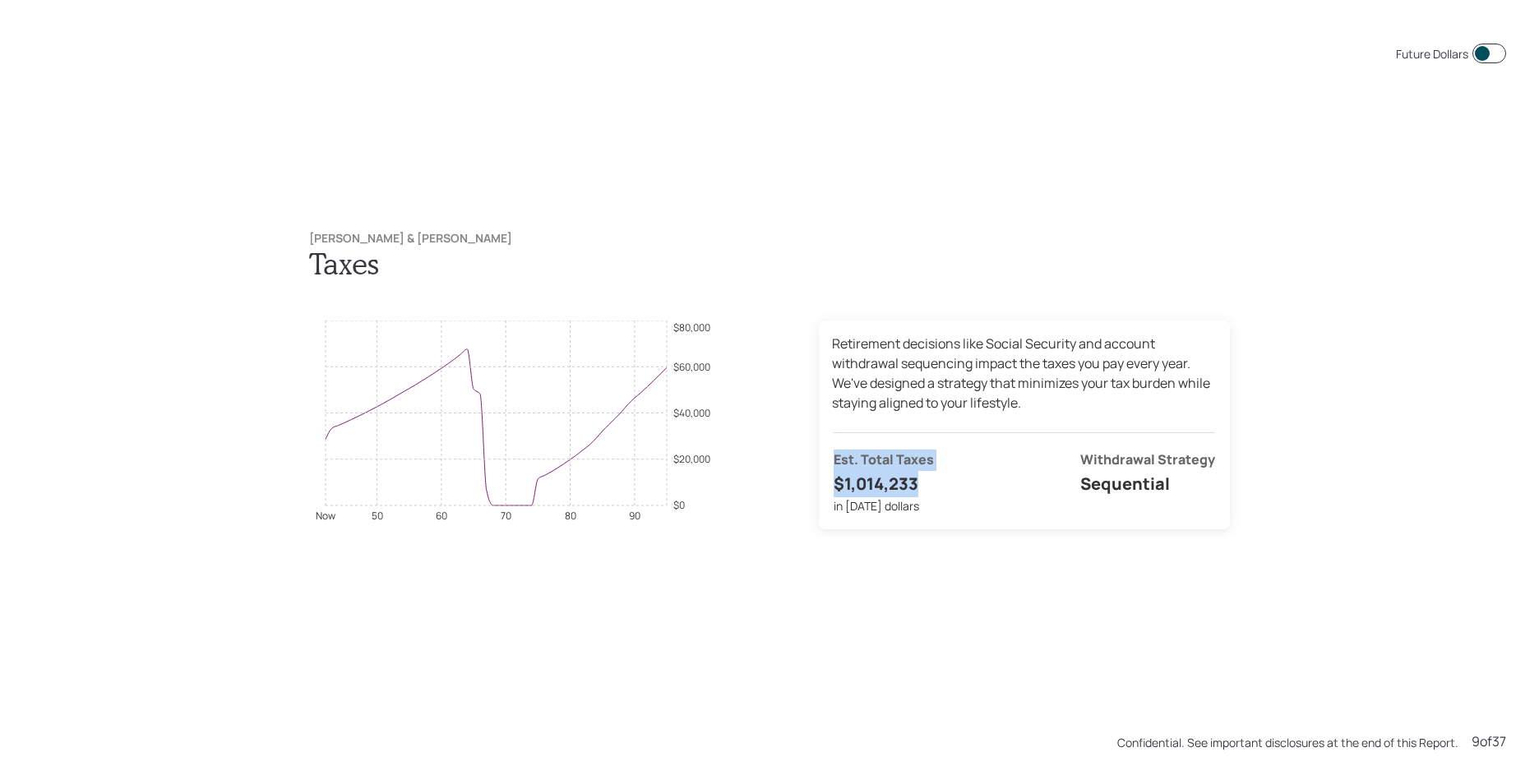
drag, startPoint x: 829, startPoint y: 460, endPoint x: 934, endPoint y: 491, distance: 109.5
click at [934, 491] on div "Est. Total Taxes $1,014,233 in [DATE] dollars Withdrawal Strategy Sequential" at bounding box center [1024, 473] width 382 height 82
